Goal: Information Seeking & Learning: Learn about a topic

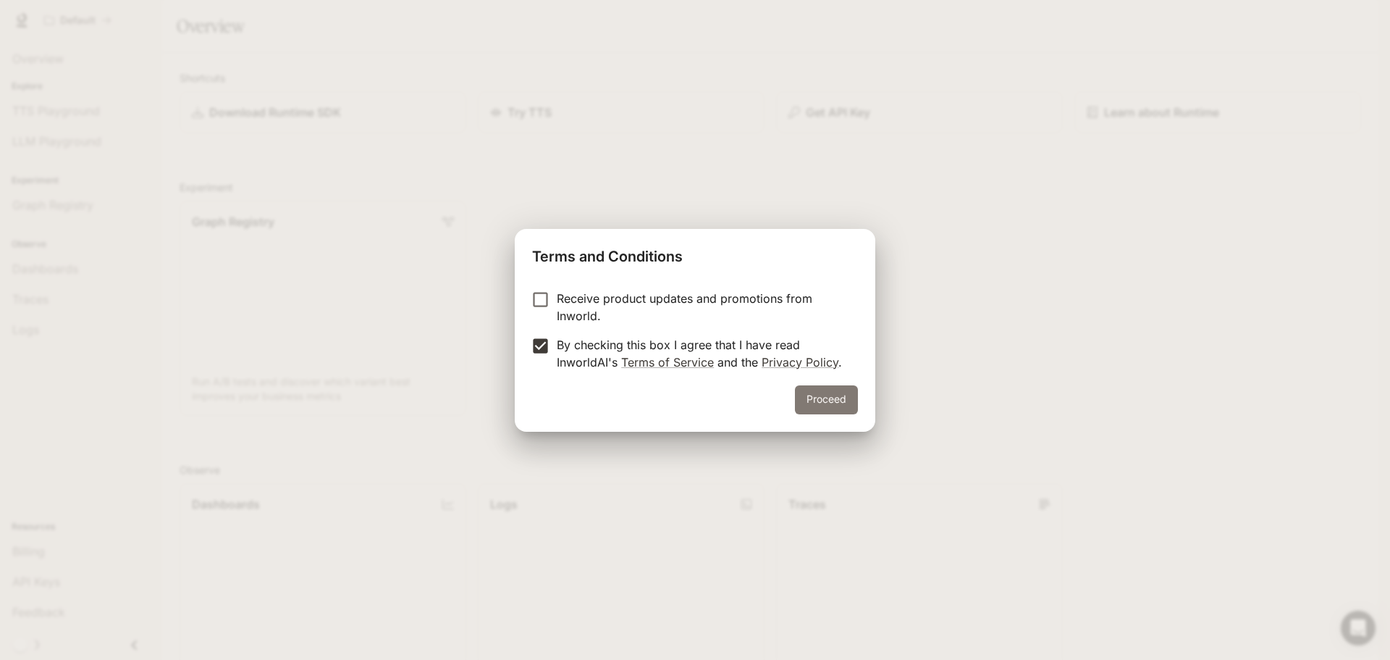
click at [819, 394] on button "Proceed" at bounding box center [826, 399] width 63 height 29
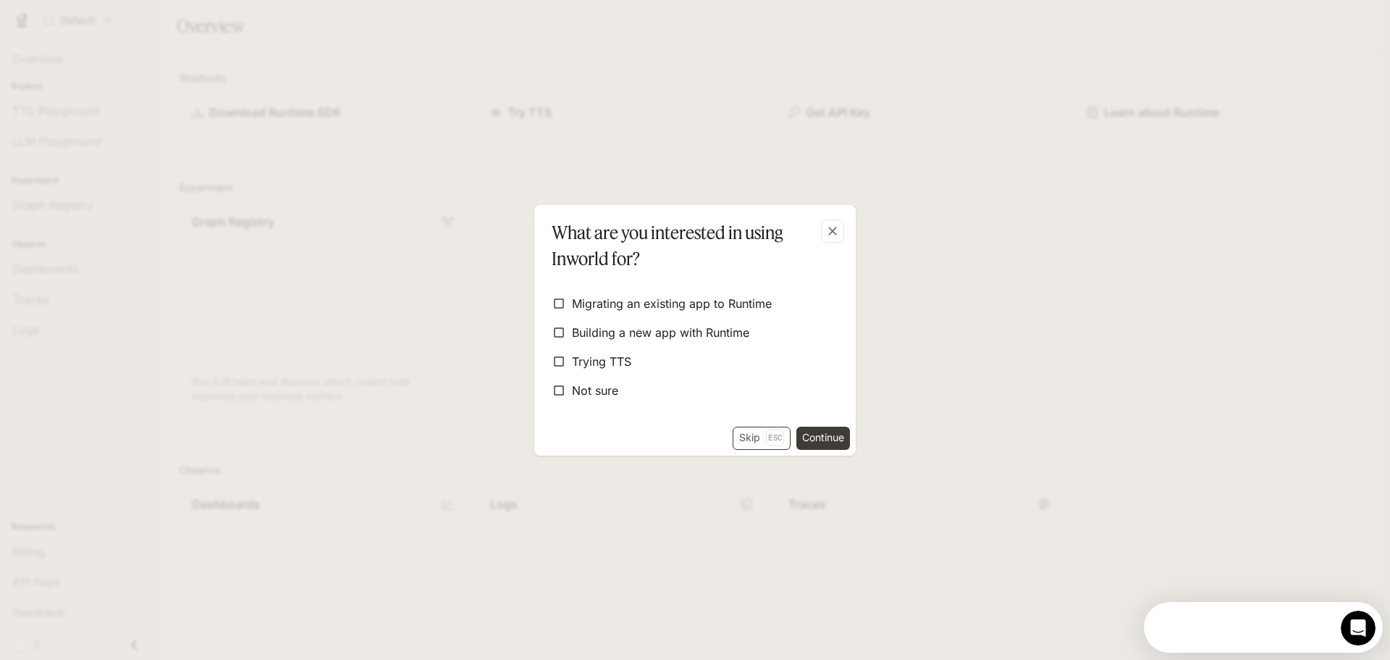
click at [759, 438] on button "Skip Esc" at bounding box center [762, 437] width 58 height 23
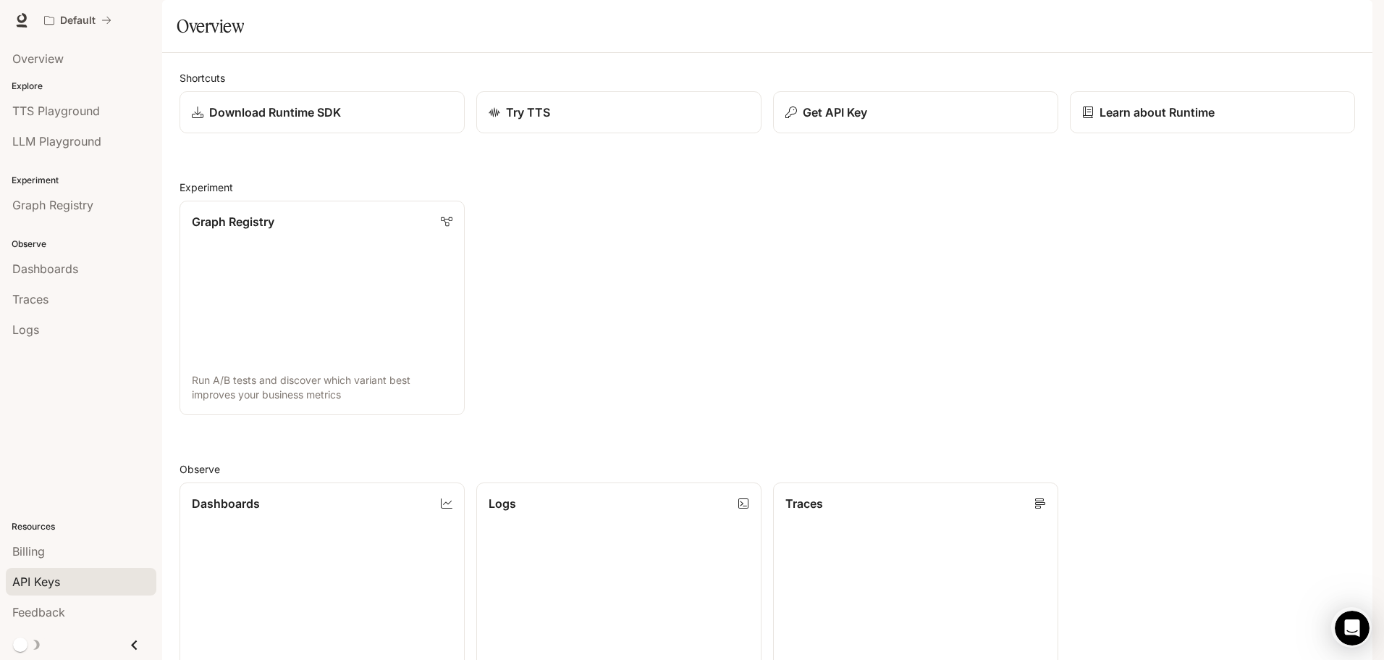
click at [29, 586] on span "API Keys" at bounding box center [36, 581] width 48 height 17
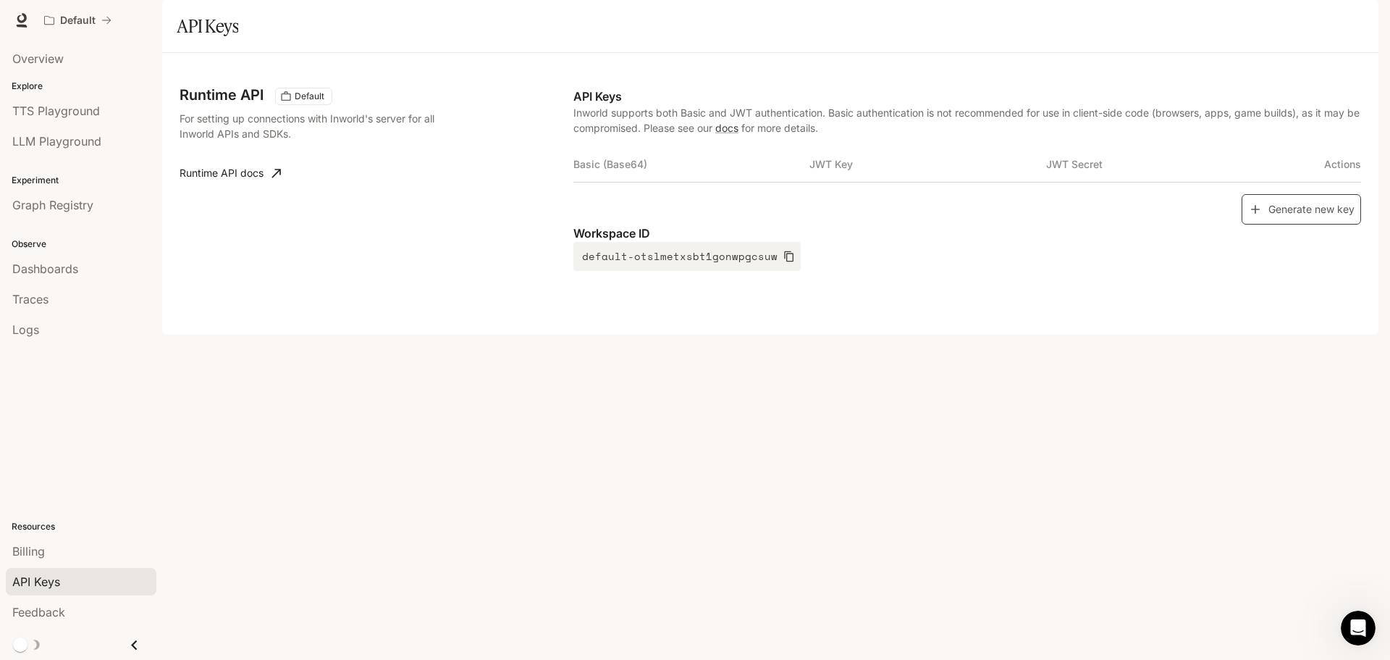
click at [1316, 225] on button "Generate new key" at bounding box center [1301, 209] width 119 height 31
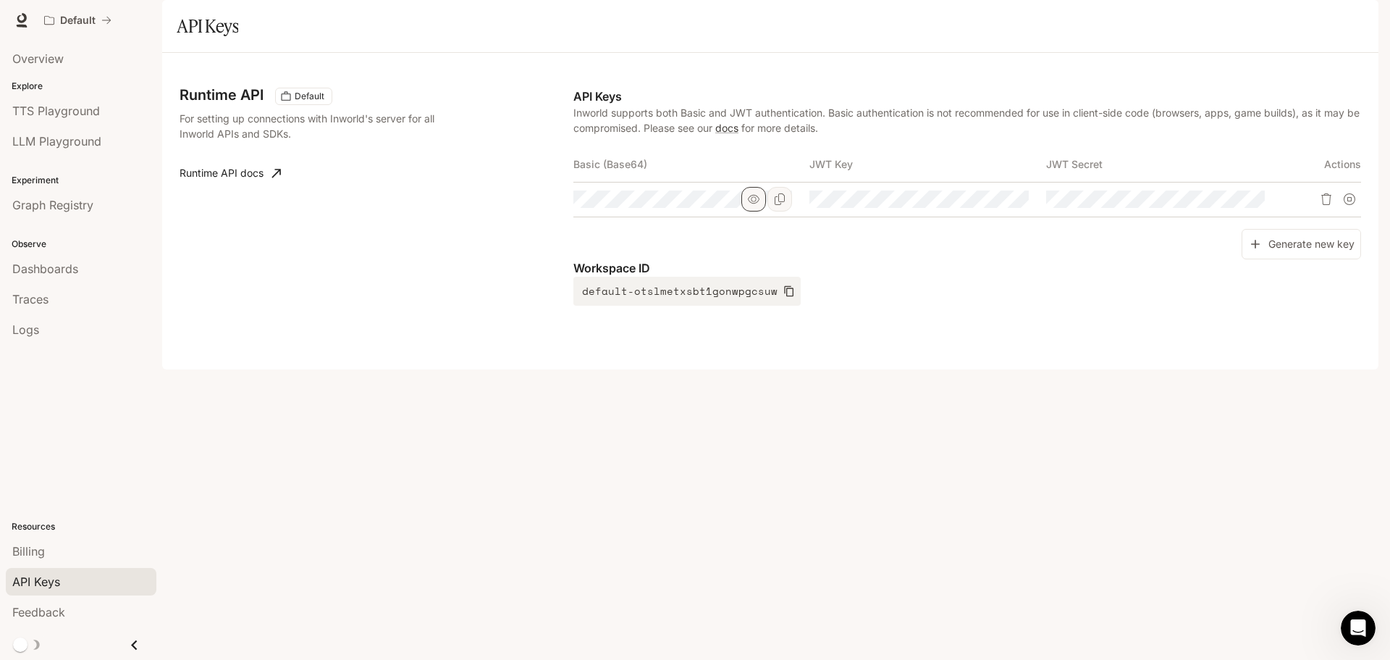
click at [750, 205] on icon "button" at bounding box center [754, 199] width 12 height 12
click at [750, 204] on icon "button" at bounding box center [754, 199] width 12 height 9
click at [785, 205] on icon "Copy Basic (Base64)" at bounding box center [780, 199] width 12 height 12
click at [55, 552] on div "Billing" at bounding box center [81, 550] width 138 height 17
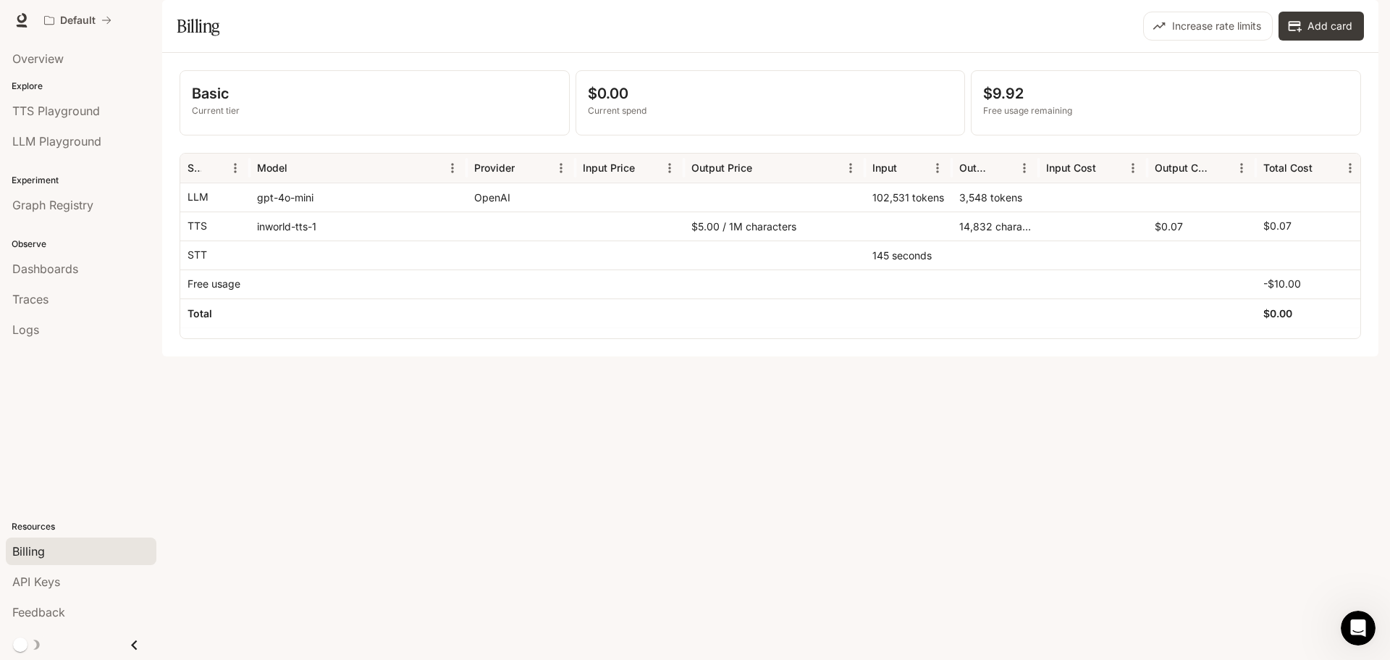
click at [305, 211] on div "gpt-4o-mini" at bounding box center [358, 196] width 217 height 29
click at [290, 240] on div "inworld-tts-1" at bounding box center [358, 225] width 217 height 29
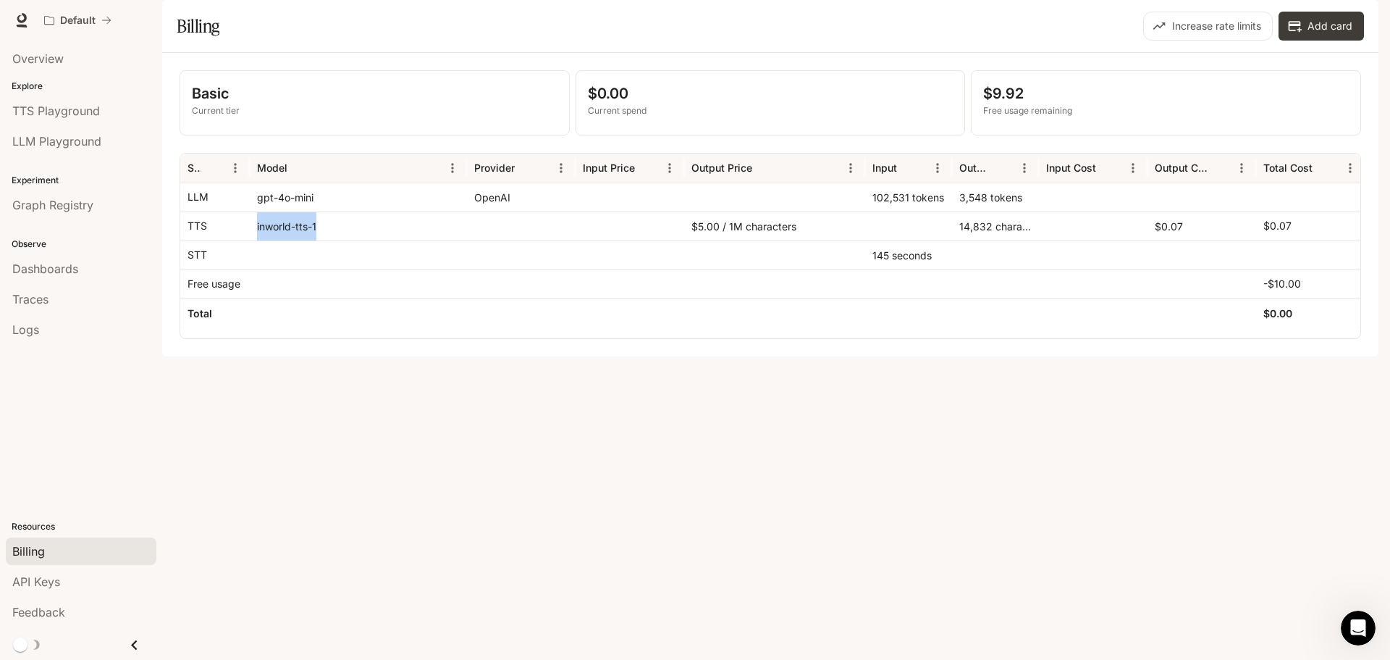
click at [290, 240] on div "inworld-tts-1" at bounding box center [358, 225] width 217 height 29
click at [1008, 117] on p "Free usage remaining" at bounding box center [1166, 110] width 366 height 13
click at [996, 117] on p "Free usage remaining" at bounding box center [1166, 110] width 366 height 13
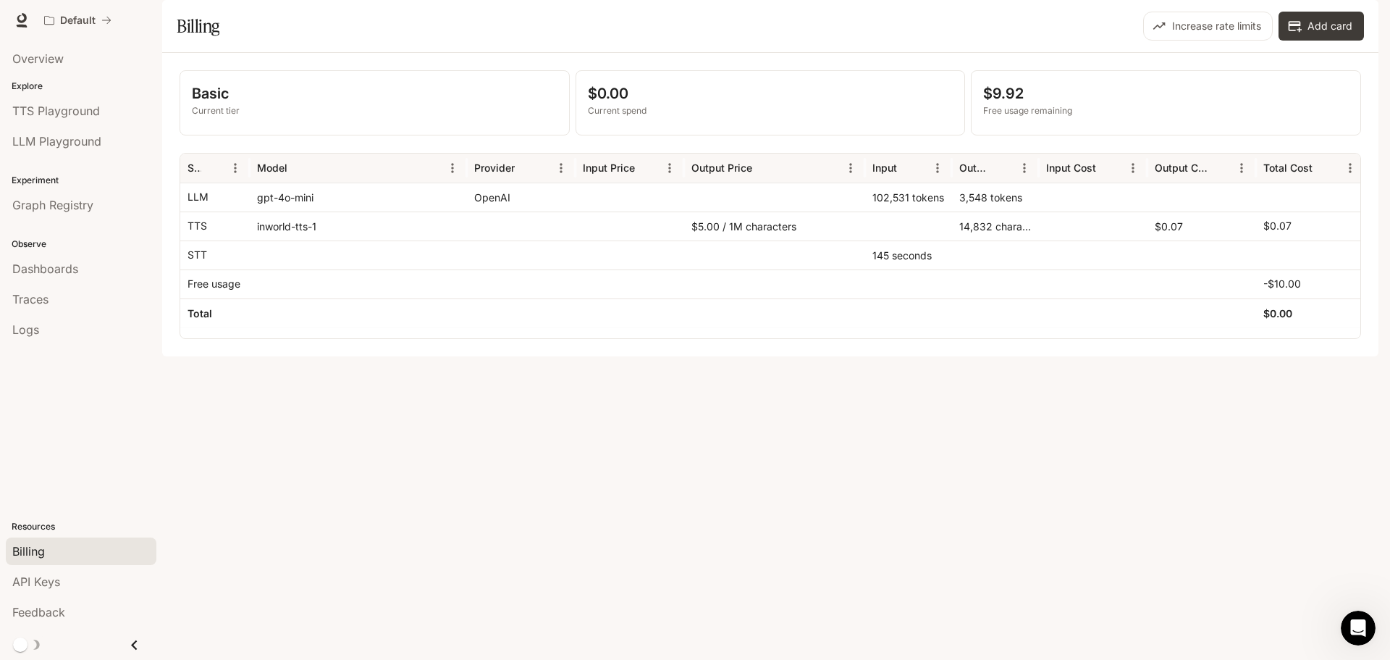
click at [350, 240] on div "inworld-tts-1" at bounding box center [358, 225] width 217 height 29
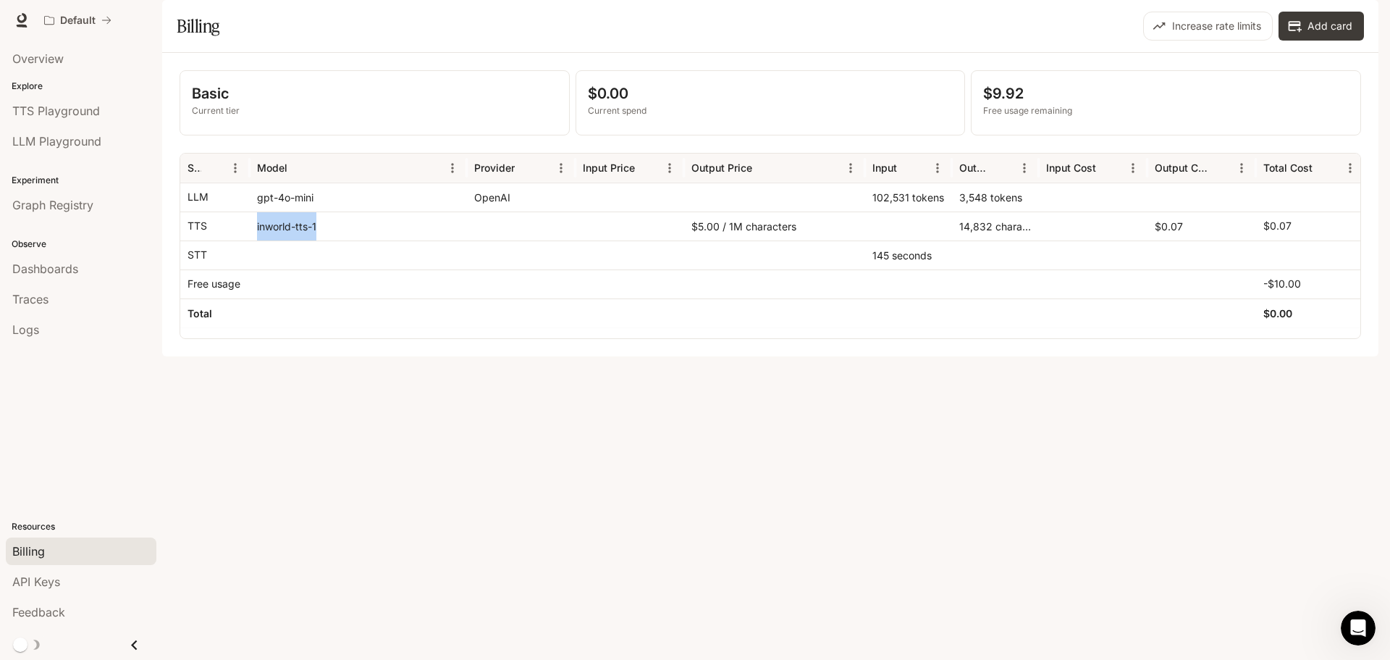
click at [350, 240] on div "inworld-tts-1" at bounding box center [358, 225] width 217 height 29
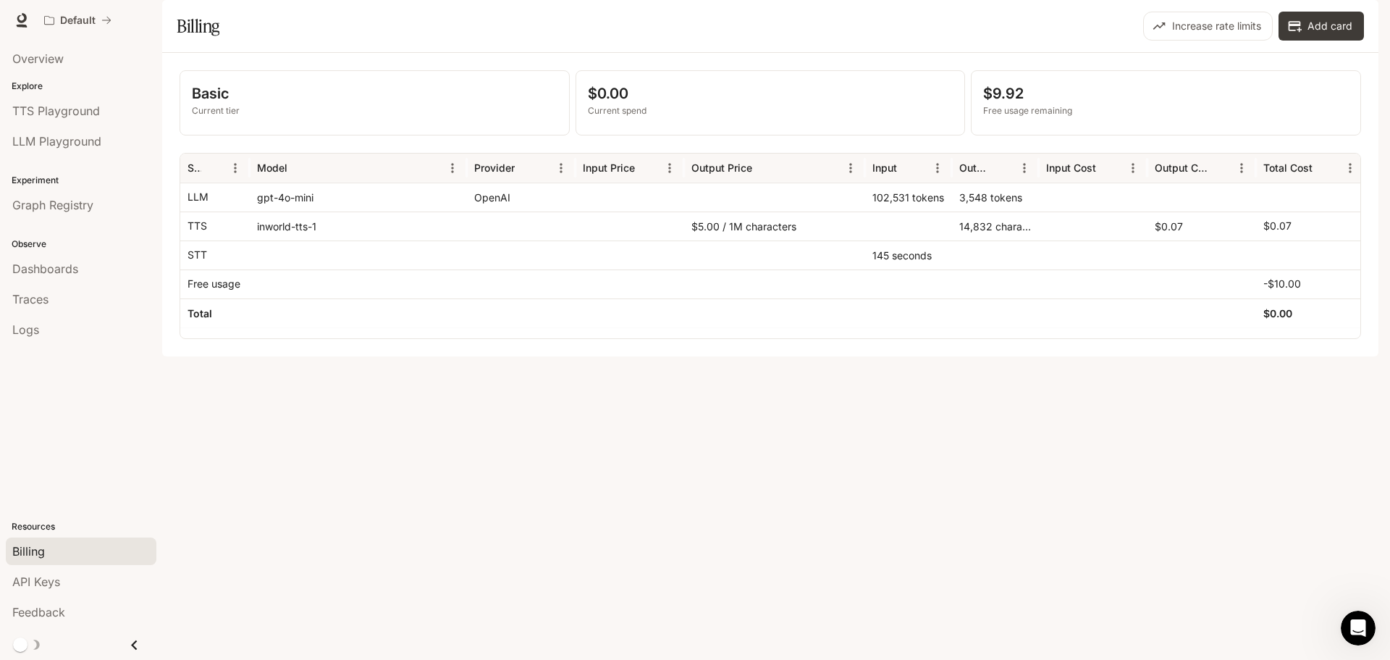
click at [337, 269] on div at bounding box center [358, 254] width 217 height 29
click at [328, 211] on div "gpt-4o-mini" at bounding box center [358, 196] width 217 height 29
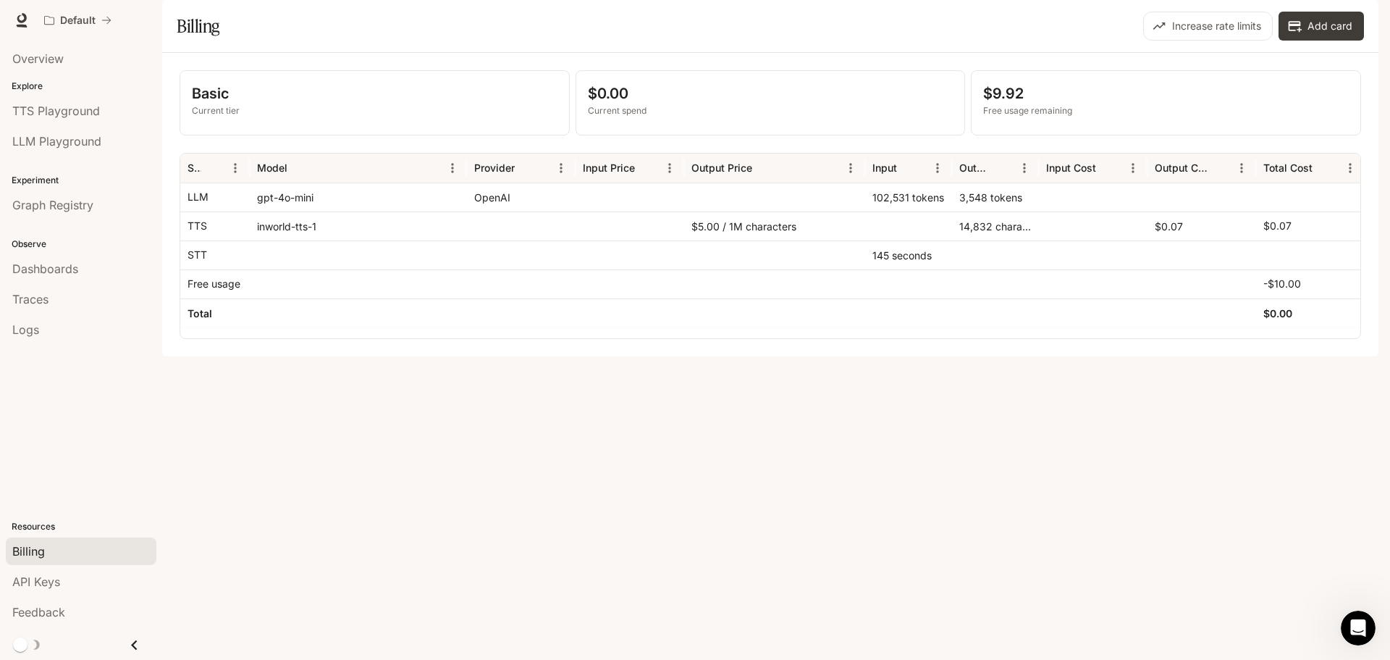
click at [328, 211] on div "gpt-4o-mini" at bounding box center [358, 196] width 217 height 29
click at [342, 240] on div "inworld-tts-1" at bounding box center [358, 225] width 217 height 29
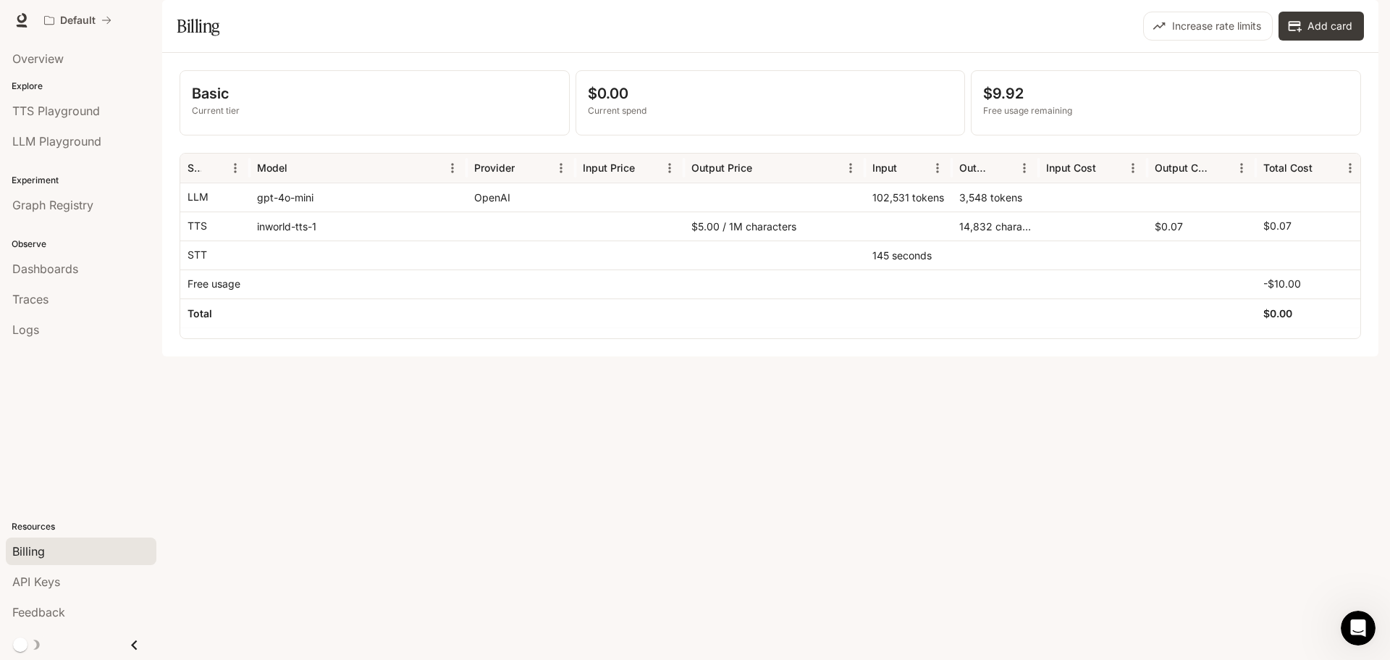
click at [347, 211] on div "gpt-4o-mini" at bounding box center [358, 196] width 217 height 29
click at [357, 240] on div "inworld-tts-1" at bounding box center [358, 225] width 217 height 29
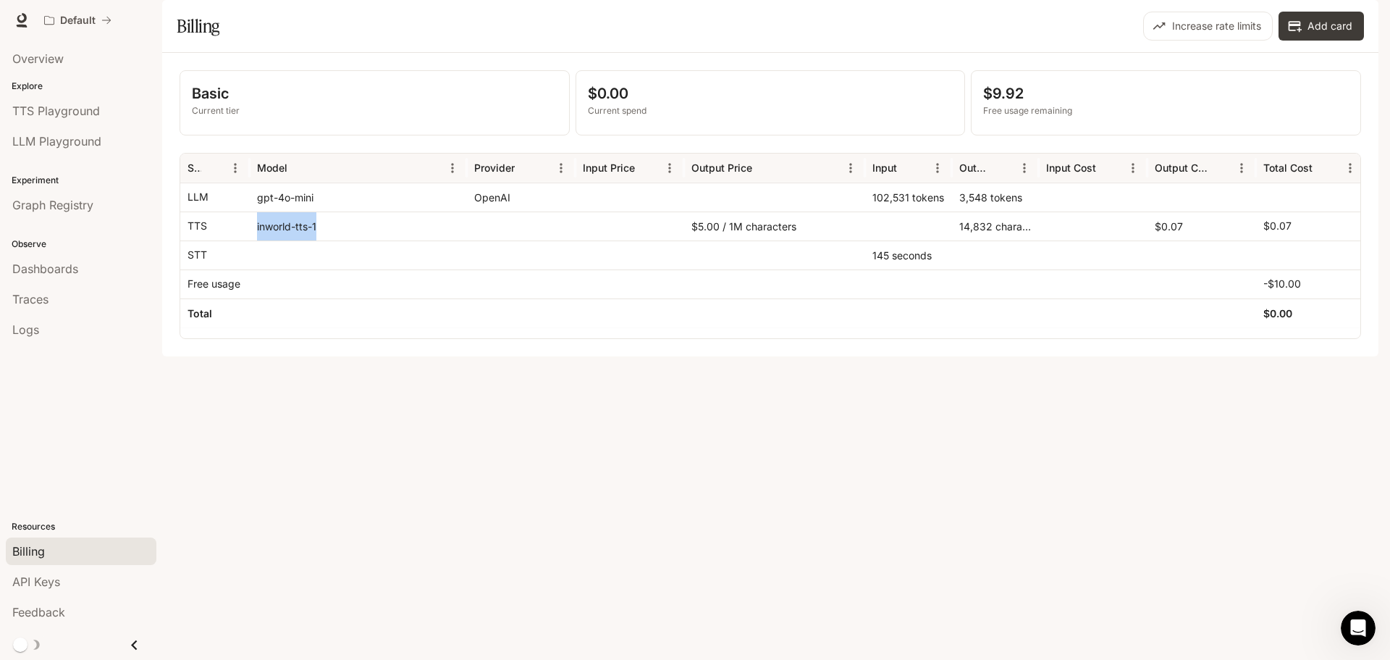
click at [357, 240] on div "inworld-tts-1" at bounding box center [358, 225] width 217 height 29
click at [357, 211] on div "gpt-4o-mini" at bounding box center [358, 196] width 217 height 29
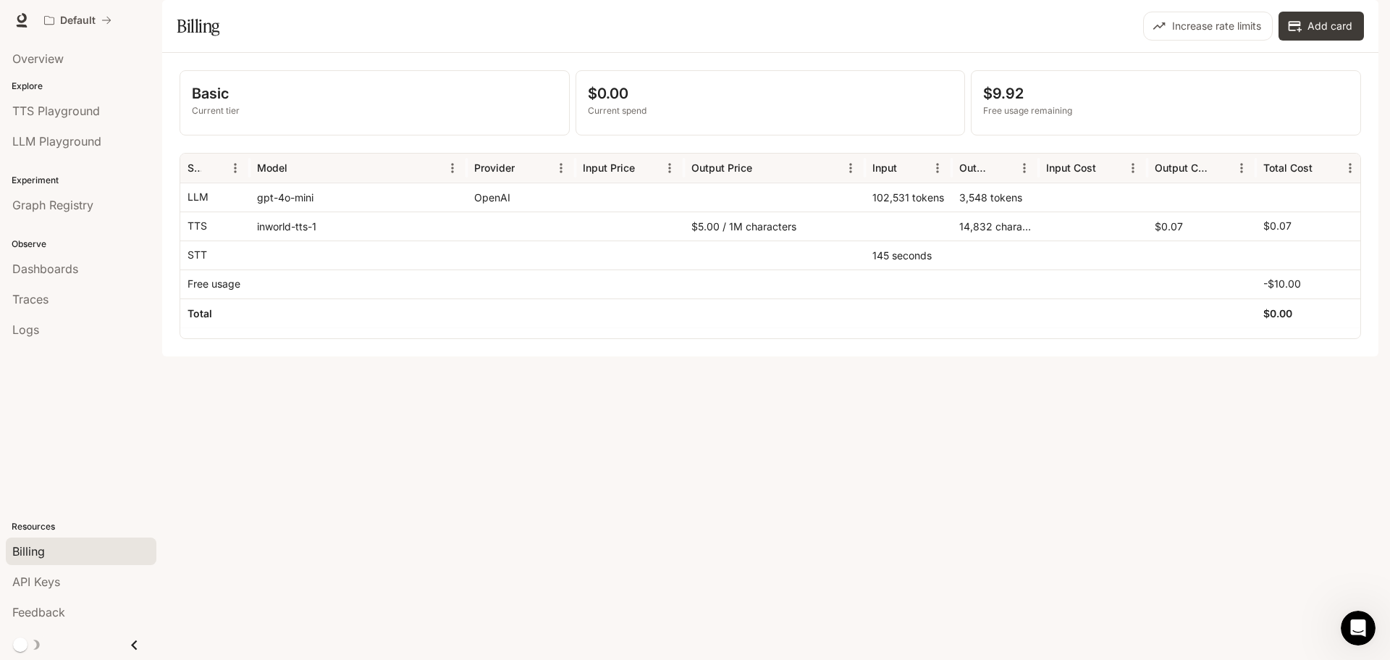
click at [687, 269] on div at bounding box center [774, 254] width 181 height 29
click at [699, 240] on div "$5.00 / 1M characters" at bounding box center [774, 225] width 181 height 29
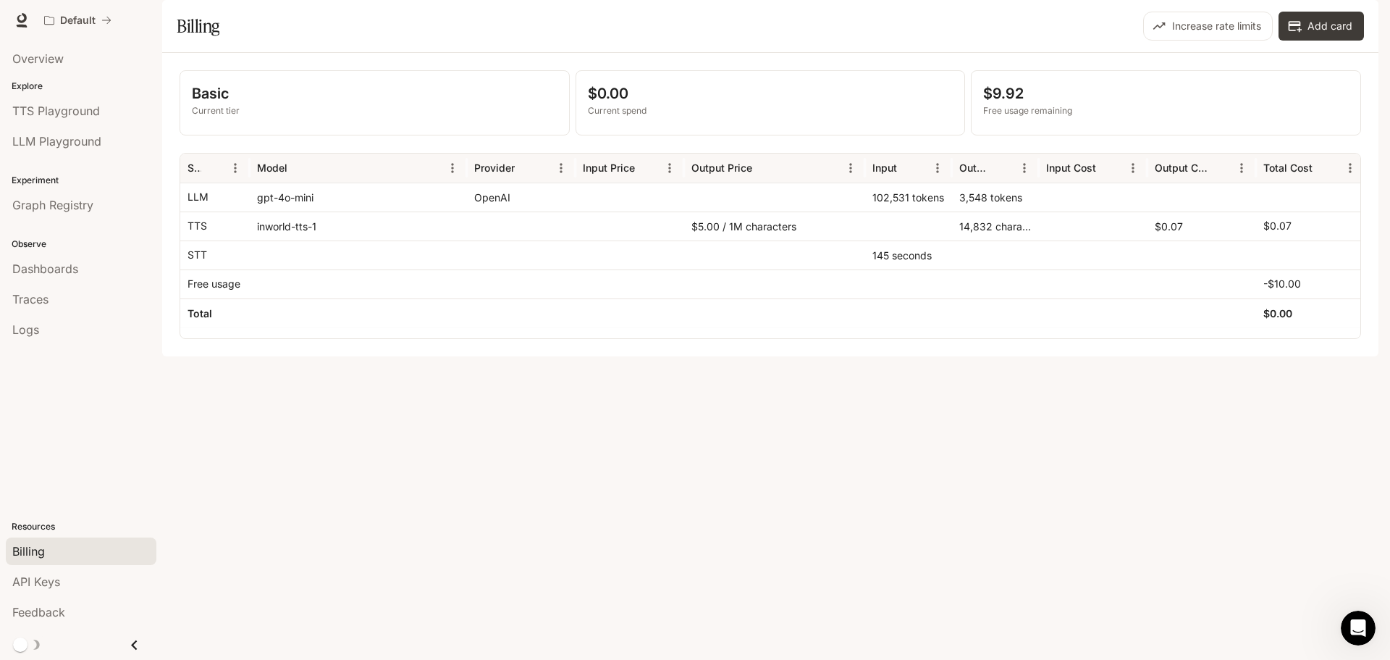
click at [271, 240] on div "inworld-tts-1" at bounding box center [358, 225] width 217 height 29
click at [317, 240] on div "inworld-tts-1" at bounding box center [358, 225] width 217 height 29
click at [700, 240] on div "$5.00 / 1M characters" at bounding box center [774, 225] width 181 height 29
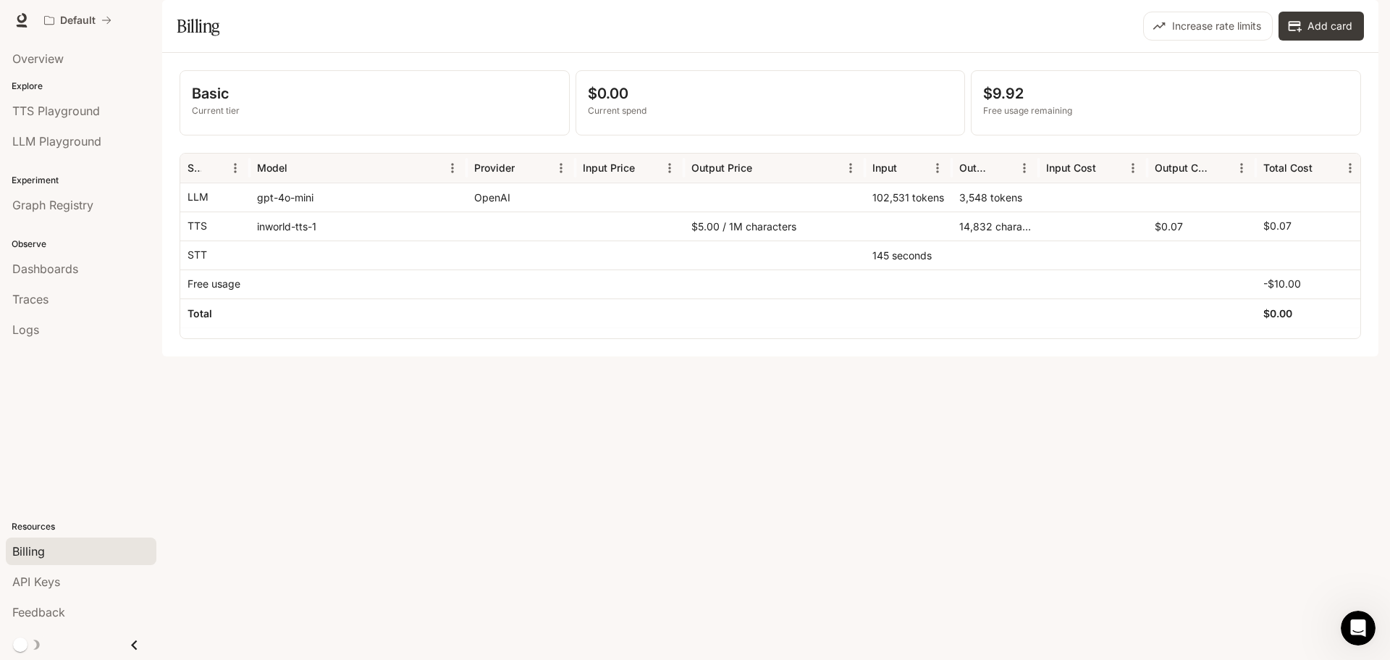
click at [688, 240] on div "$5.00 / 1M characters" at bounding box center [774, 225] width 181 height 29
click at [699, 240] on div "$5.00 / 1M characters" at bounding box center [774, 225] width 181 height 29
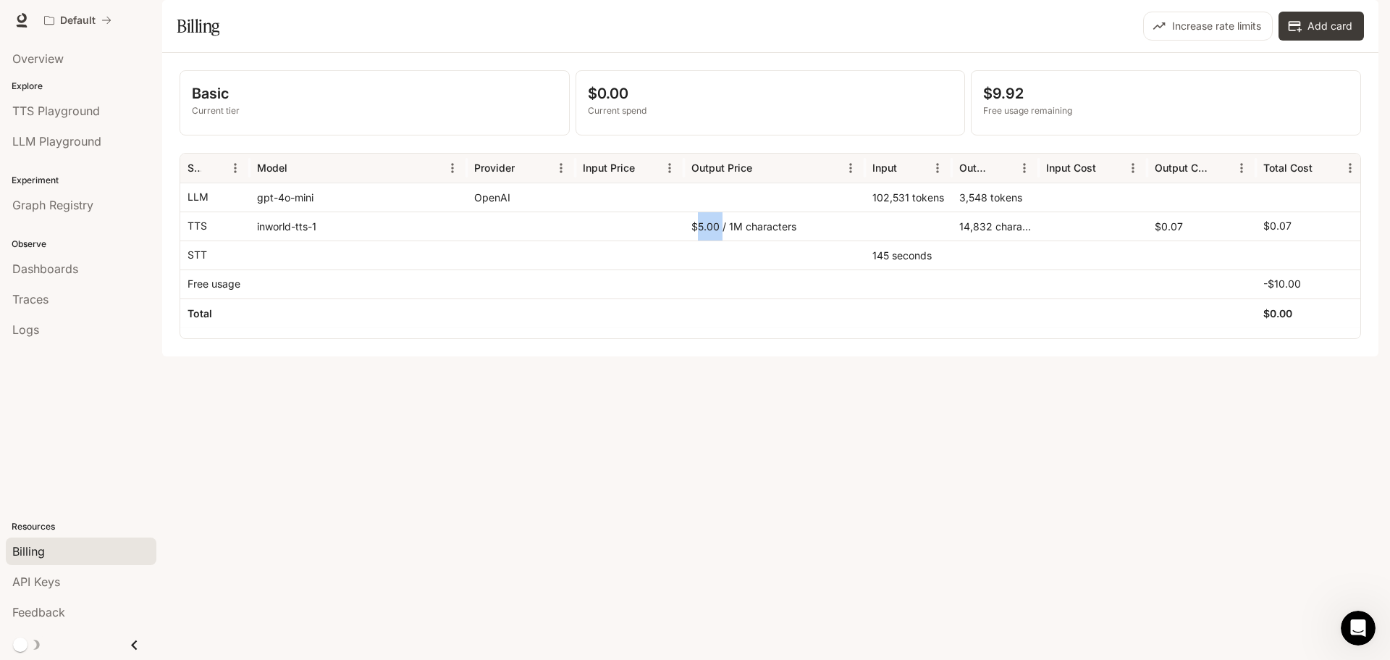
click at [699, 240] on div "$5.00 / 1M characters" at bounding box center [774, 225] width 181 height 29
click at [693, 240] on div "$5.00 / 1M characters" at bounding box center [774, 225] width 181 height 29
click at [709, 240] on div "$5.00 / 1M characters" at bounding box center [774, 225] width 181 height 29
click at [316, 211] on div "gpt-4o-mini" at bounding box center [358, 196] width 217 height 29
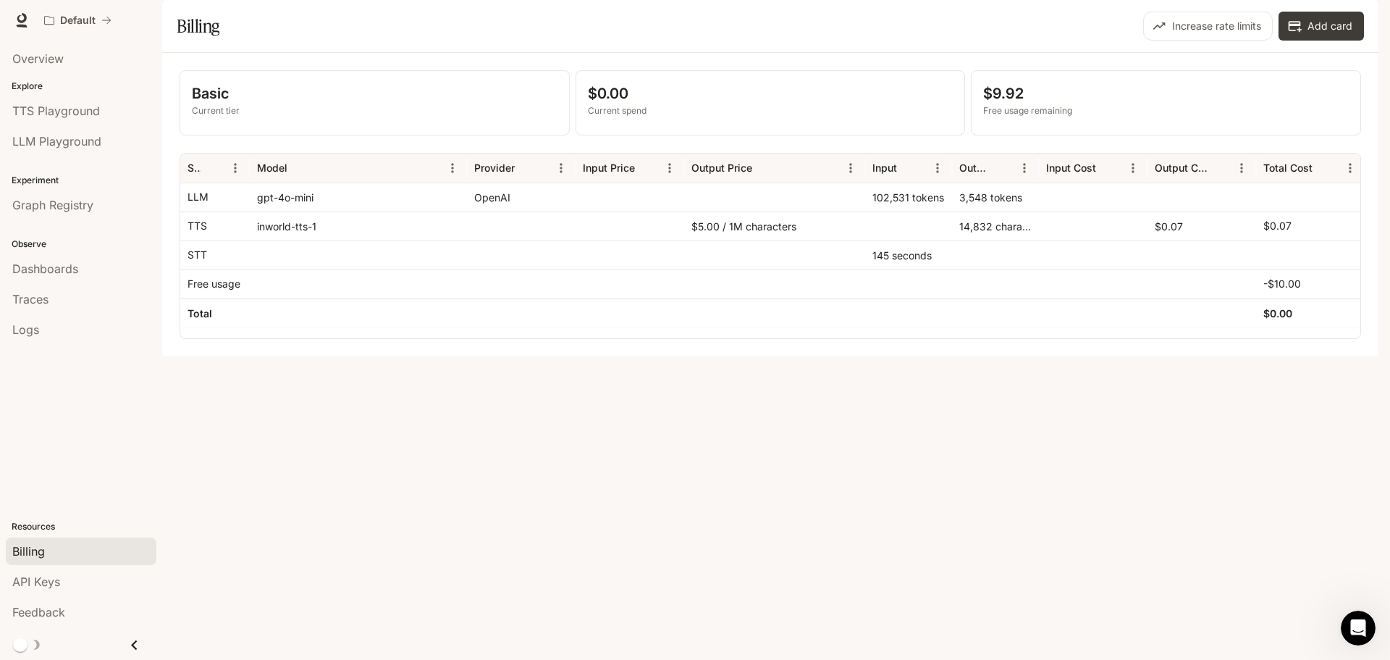
click at [316, 211] on div "gpt-4o-mini" at bounding box center [358, 196] width 217 height 29
click at [320, 240] on div "inworld-tts-1" at bounding box center [358, 225] width 217 height 29
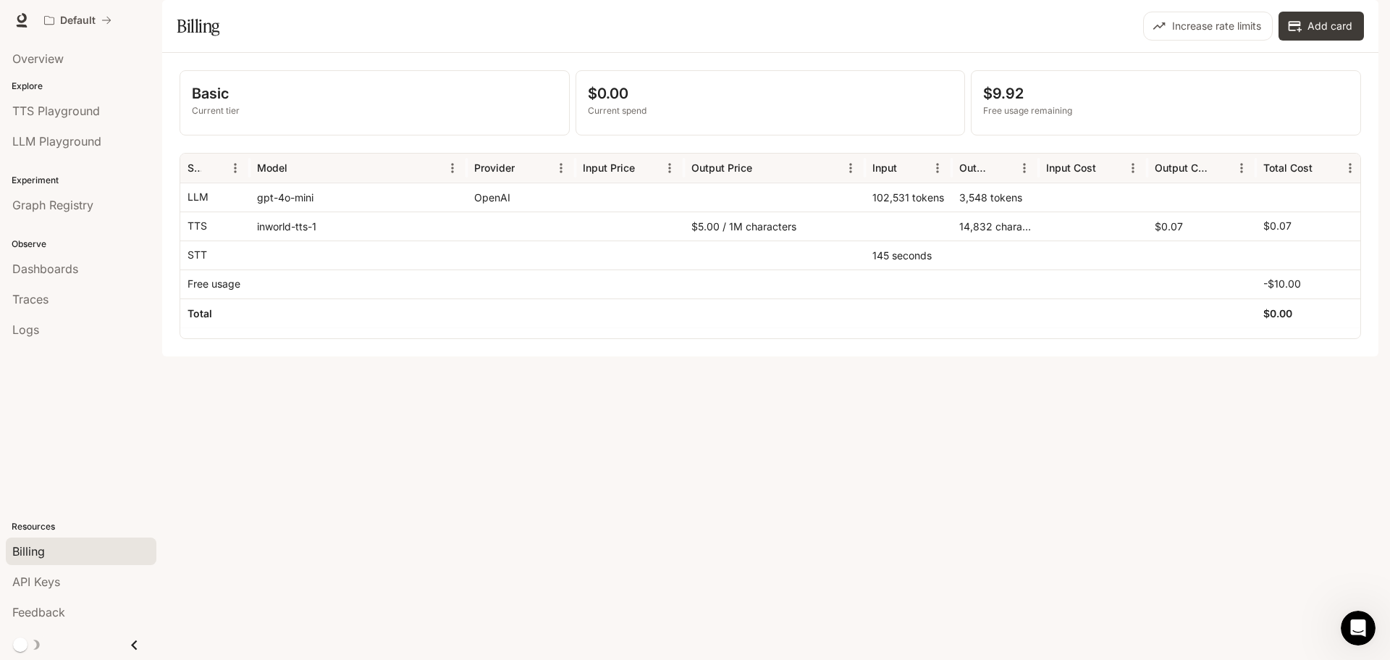
click at [335, 211] on div "gpt-4o-mini" at bounding box center [358, 196] width 217 height 29
click at [358, 240] on div "inworld-tts-1" at bounding box center [358, 225] width 217 height 29
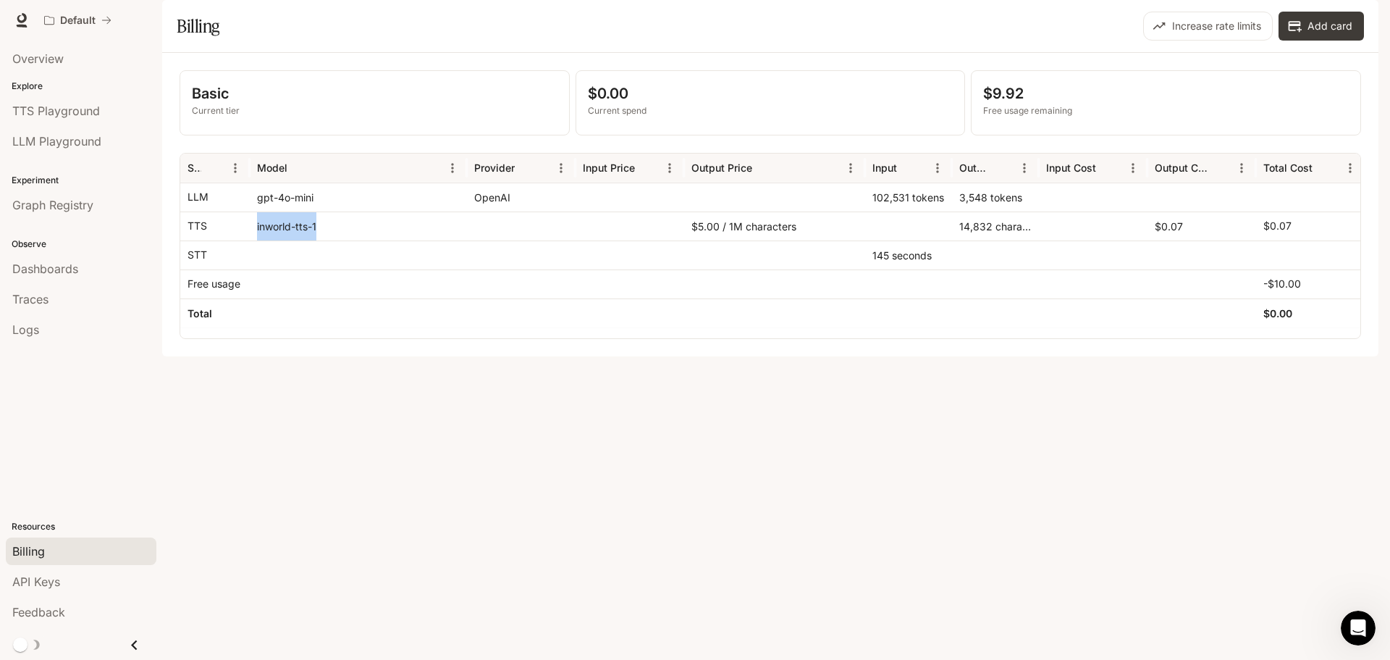
click at [358, 240] on div "inworld-tts-1" at bounding box center [358, 225] width 217 height 29
click at [348, 211] on div "gpt-4o-mini" at bounding box center [358, 196] width 217 height 29
click at [373, 240] on div "inworld-tts-1" at bounding box center [358, 225] width 217 height 29
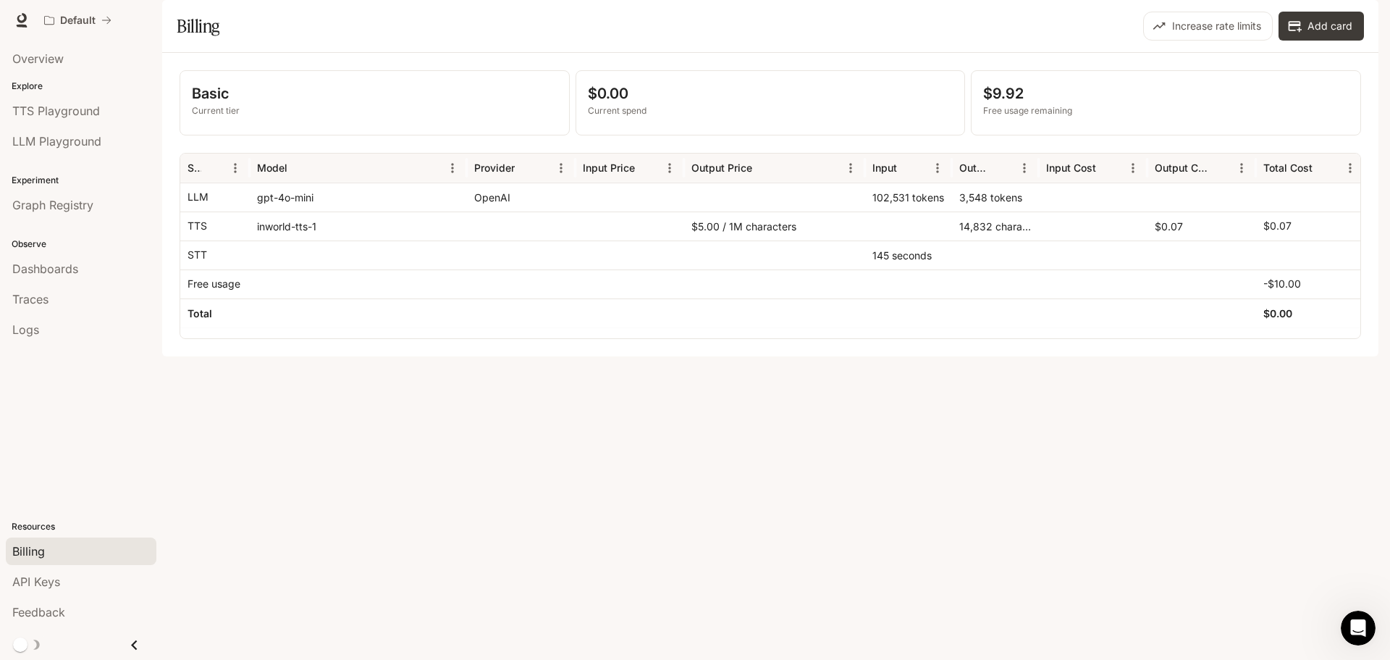
click at [373, 240] on div "inworld-tts-1" at bounding box center [358, 225] width 217 height 29
click at [361, 211] on div "gpt-4o-mini" at bounding box center [358, 196] width 217 height 29
click at [334, 211] on div "gpt-4o-mini" at bounding box center [358, 196] width 217 height 29
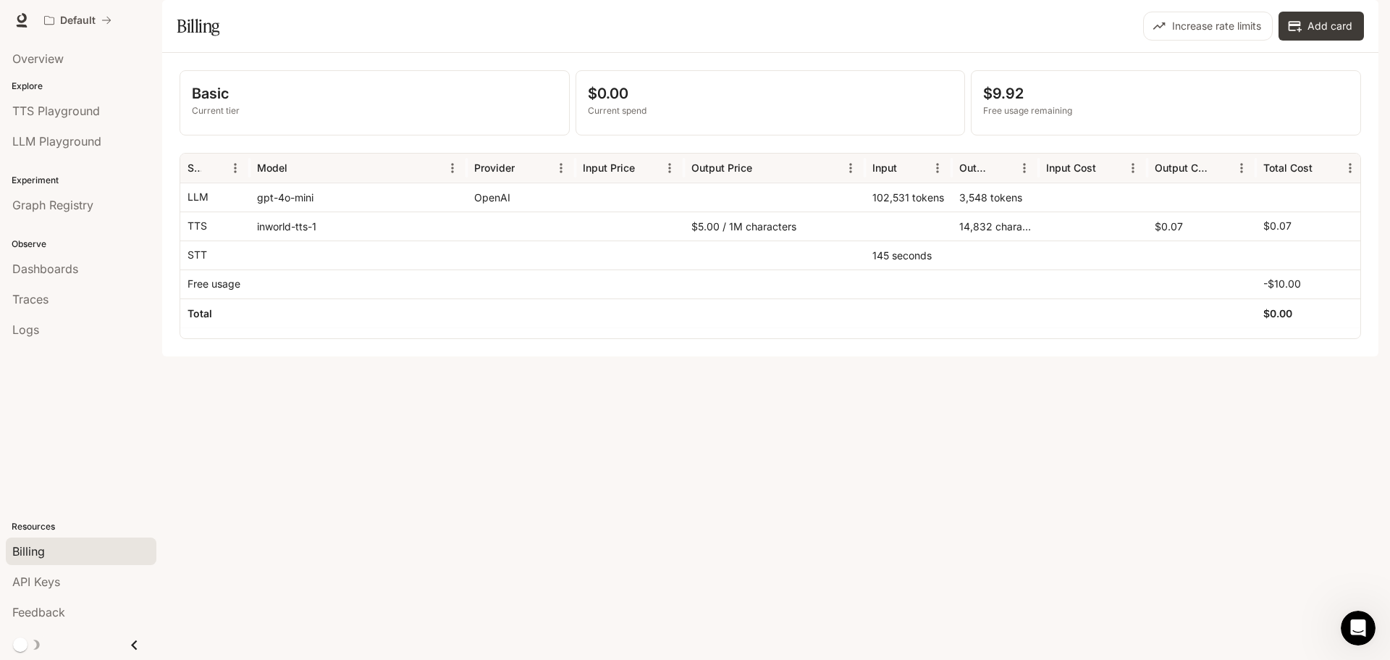
click at [334, 211] on div "gpt-4o-mini" at bounding box center [358, 196] width 217 height 29
click at [347, 240] on div "inworld-tts-1" at bounding box center [358, 225] width 217 height 29
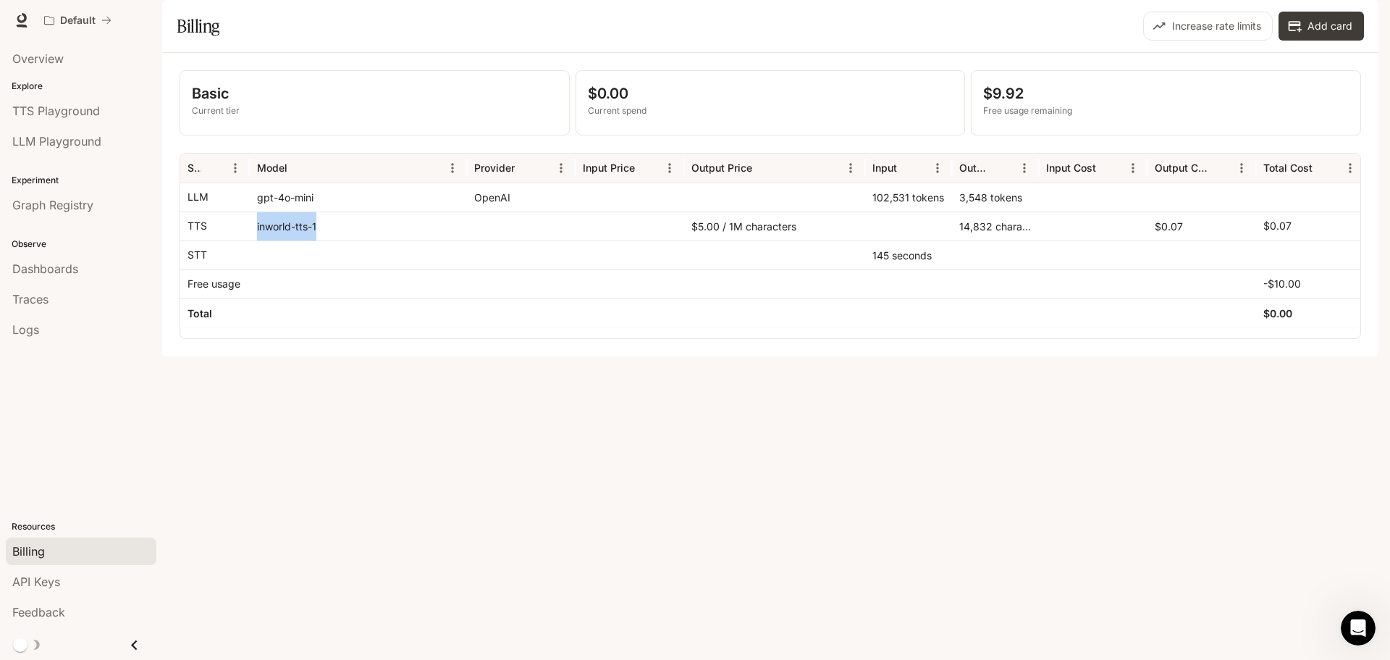
click at [347, 240] on div "inworld-tts-1" at bounding box center [358, 225] width 217 height 29
click at [340, 211] on div "gpt-4o-mini" at bounding box center [358, 196] width 217 height 29
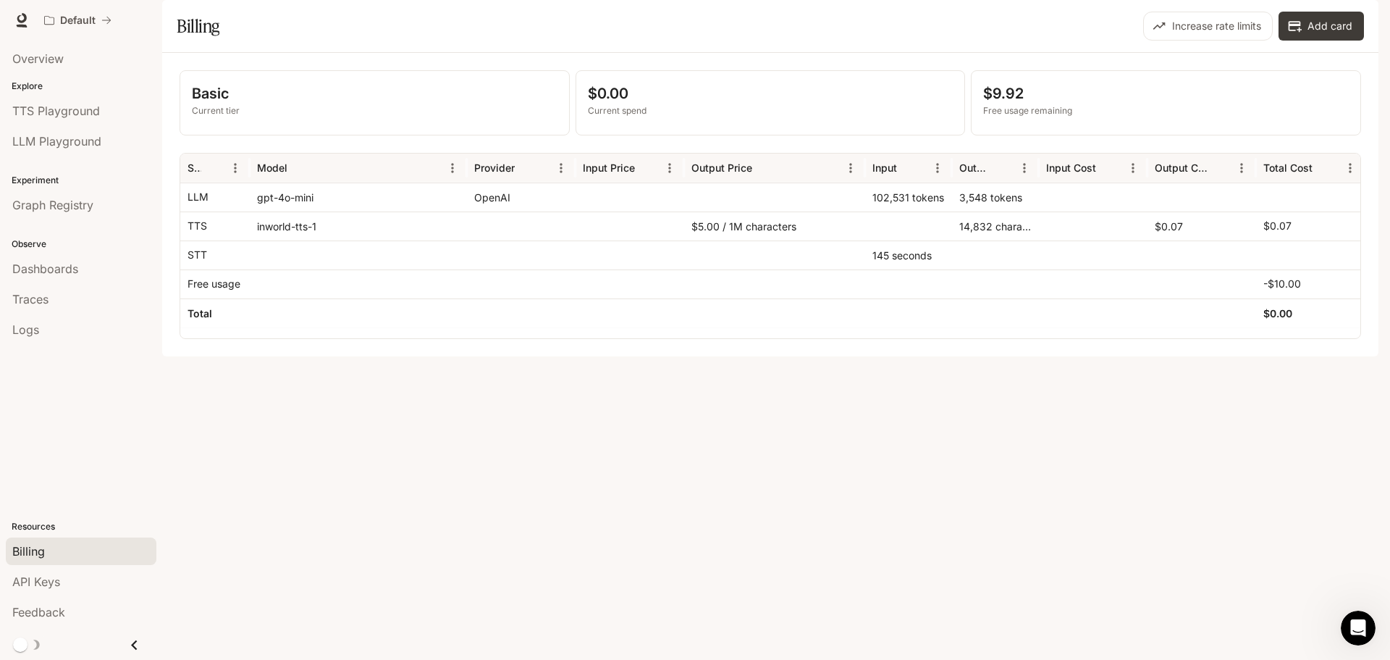
click at [340, 211] on div "gpt-4o-mini" at bounding box center [358, 196] width 217 height 29
click at [347, 269] on div at bounding box center [358, 254] width 217 height 29
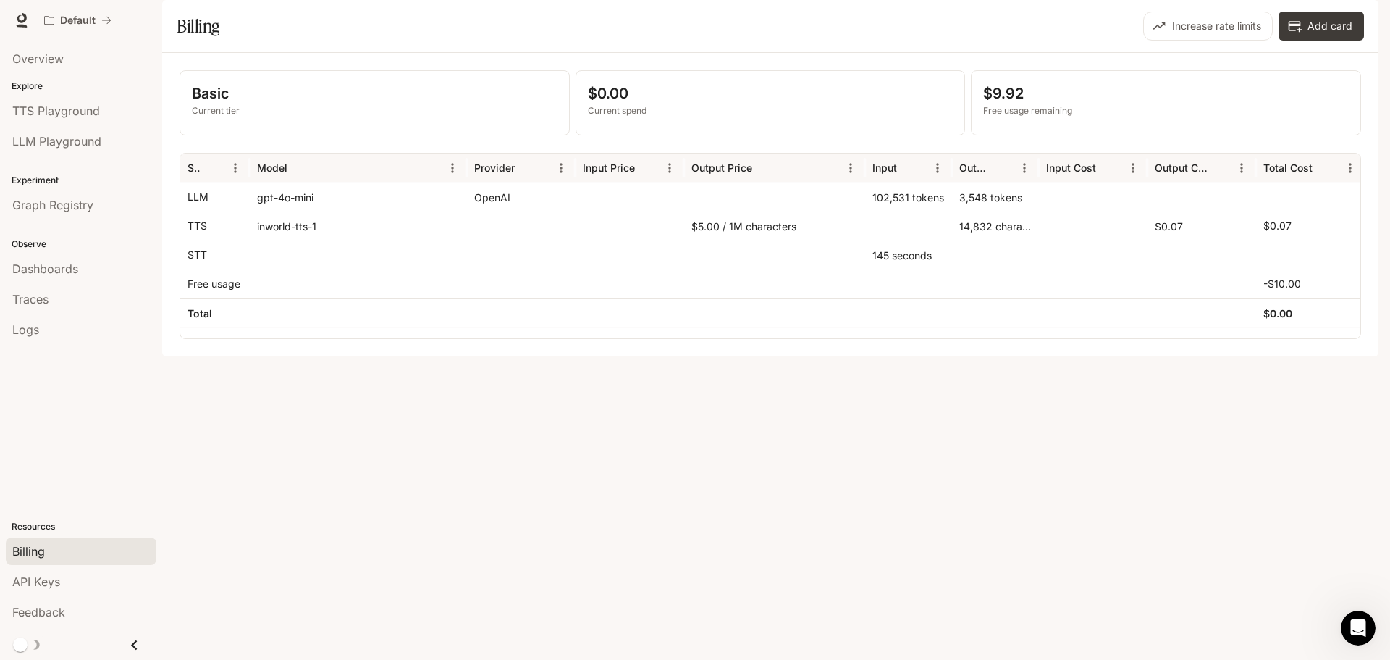
click at [890, 211] on div "102,531 tokens" at bounding box center [908, 196] width 87 height 29
click at [940, 211] on div "102,531 tokens" at bounding box center [908, 196] width 87 height 29
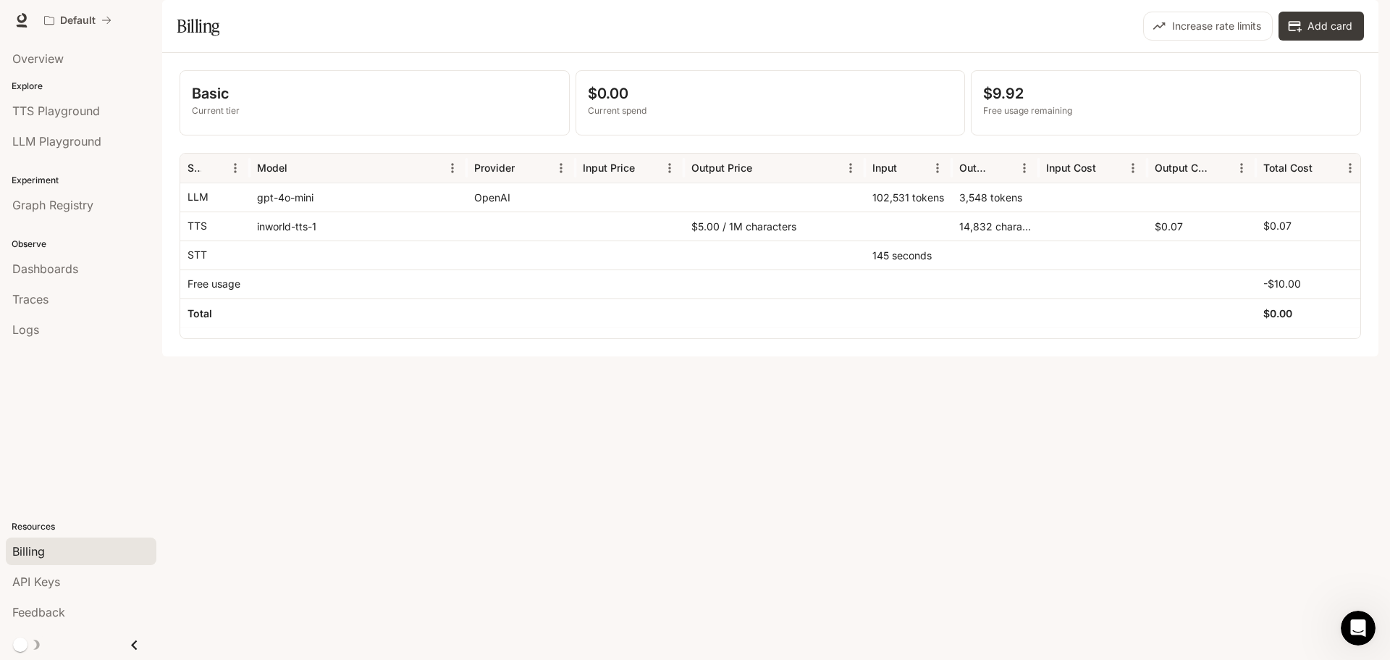
click at [696, 240] on div "$5.00 / 1M characters" at bounding box center [774, 225] width 181 height 29
click at [1226, 18] on span "Runtime" at bounding box center [1220, 21] width 38 height 18
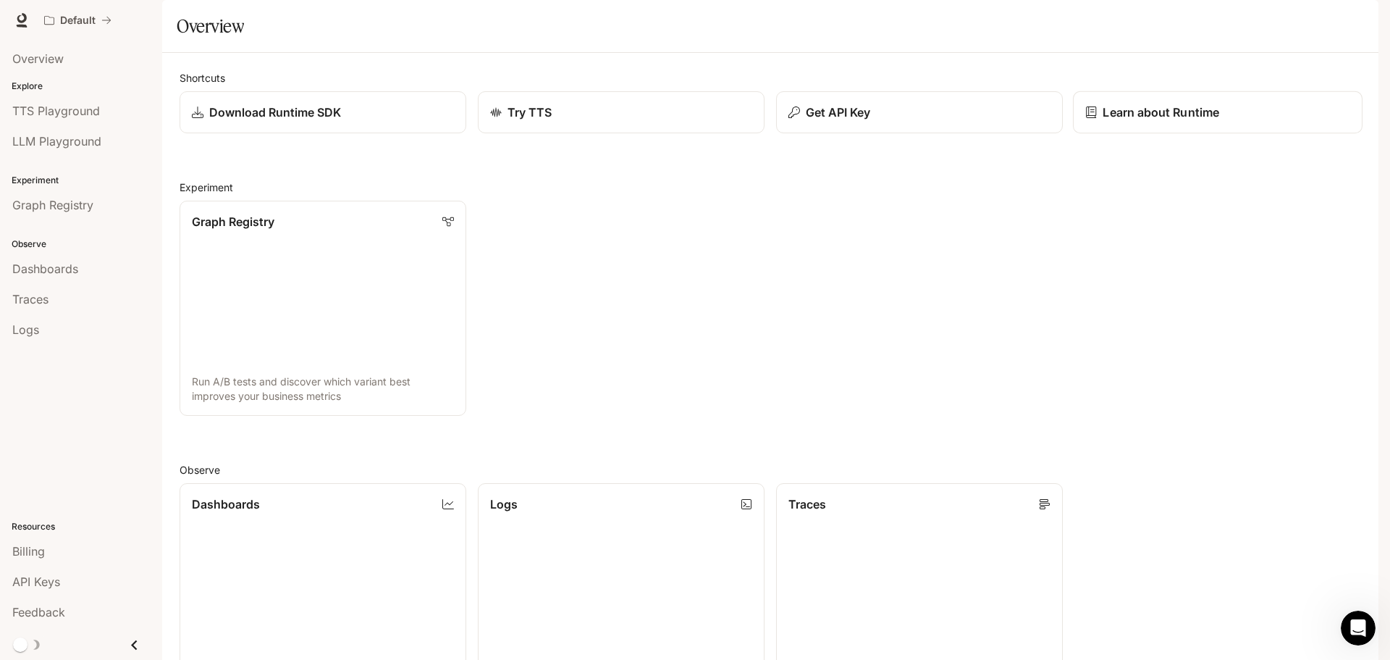
click at [1134, 121] on p "Learn about Runtime" at bounding box center [1161, 112] width 117 height 17
